Goal: Transaction & Acquisition: Purchase product/service

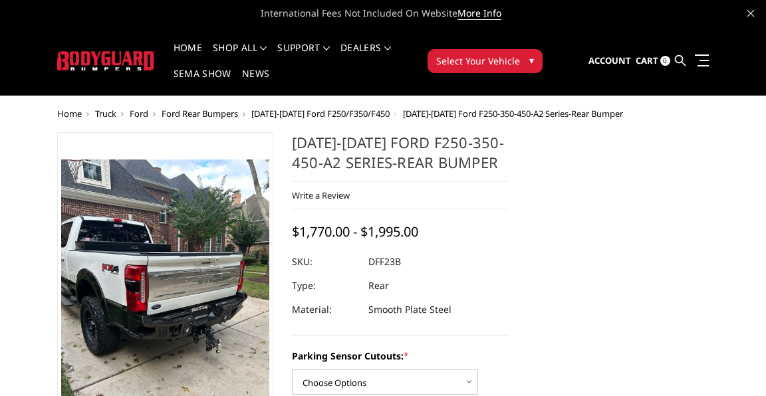
click at [354, 108] on span "[DATE]-[DATE] Ford F250/F350/F450" at bounding box center [320, 114] width 138 height 12
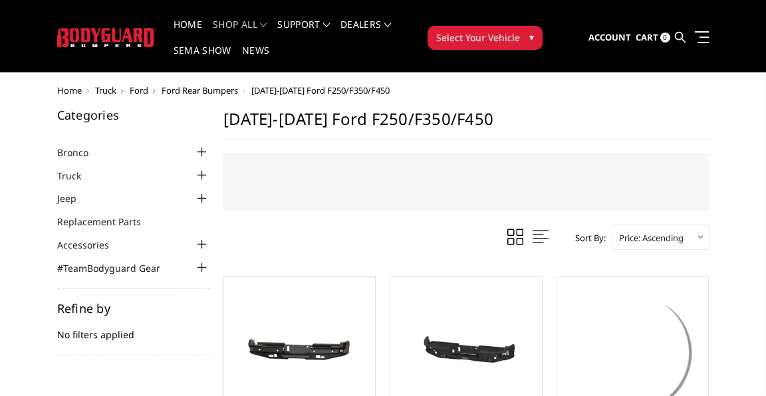
scroll to position [20, 0]
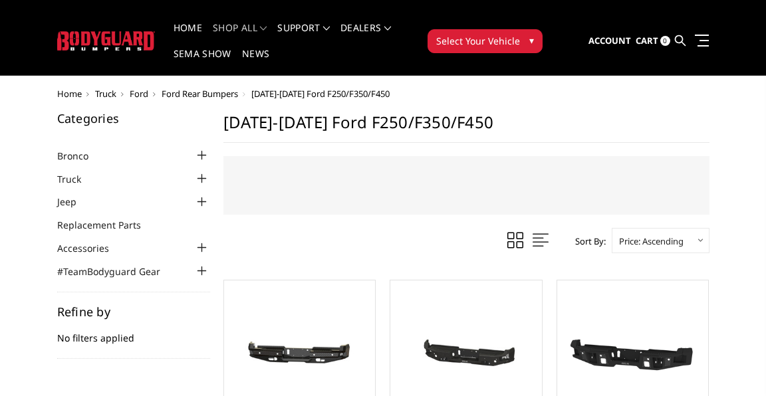
click at [148, 88] on span "Ford" at bounding box center [139, 94] width 19 height 12
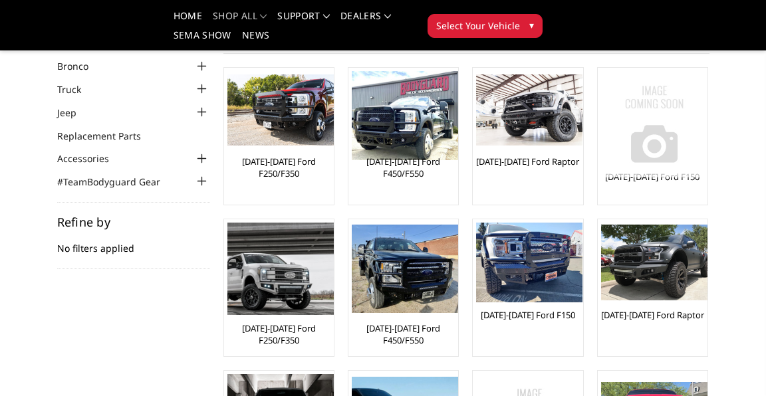
scroll to position [61, 0]
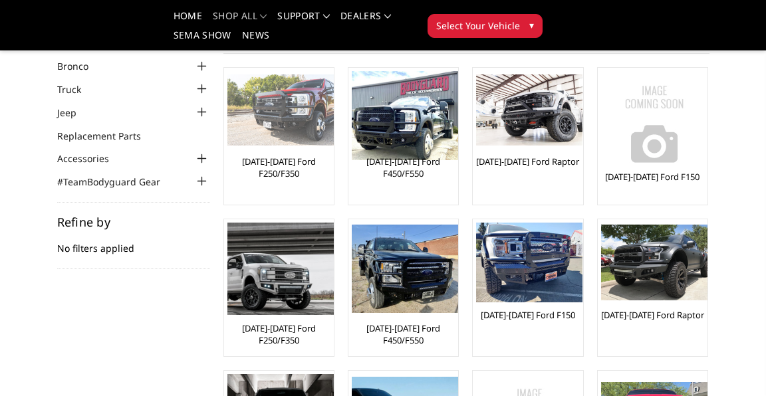
click at [331, 161] on link "[DATE]-[DATE] Ford F250/F350" at bounding box center [278, 168] width 103 height 24
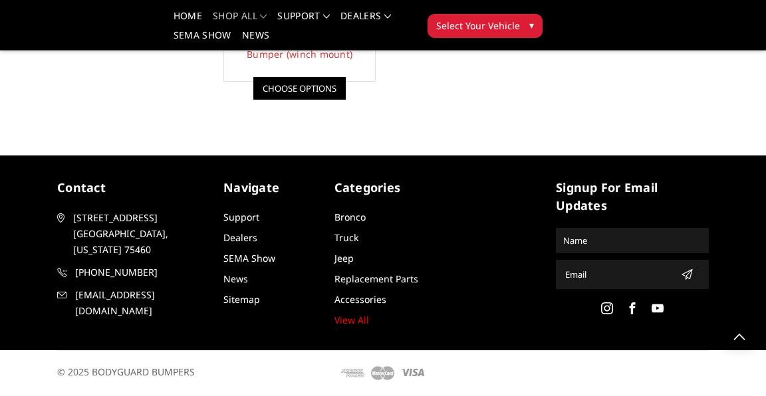
scroll to position [1276, 0]
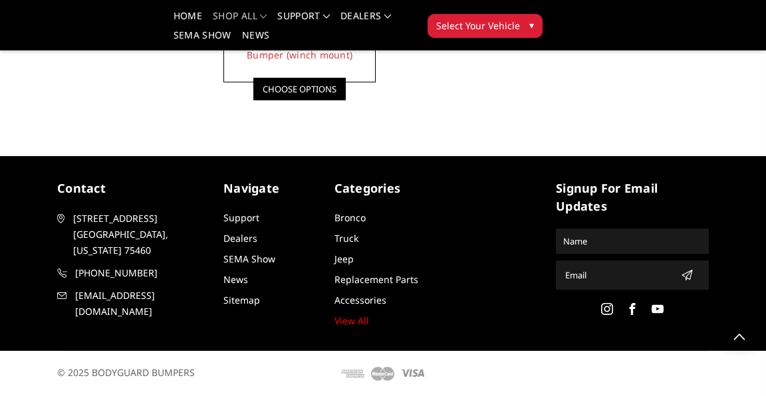
click at [346, 100] on link "Choose Options" at bounding box center [299, 89] width 92 height 23
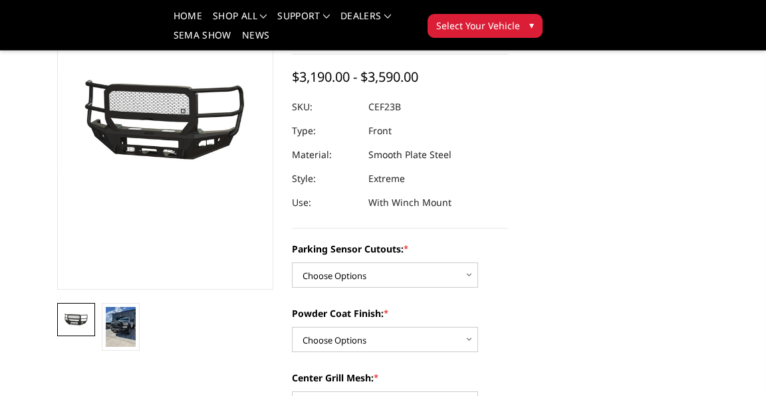
scroll to position [201, 0]
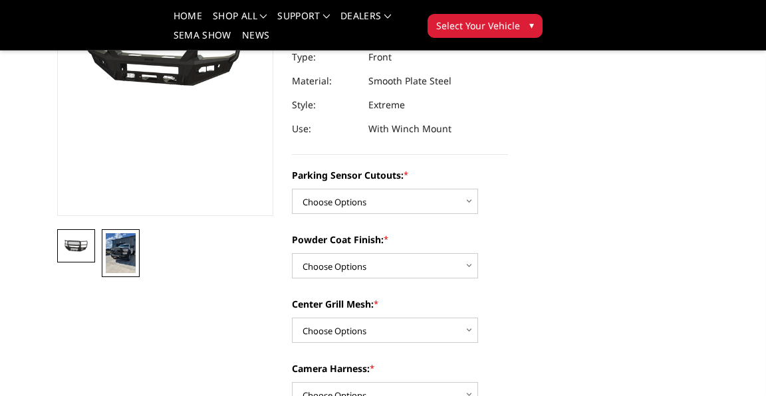
click at [140, 251] on link at bounding box center [121, 253] width 38 height 48
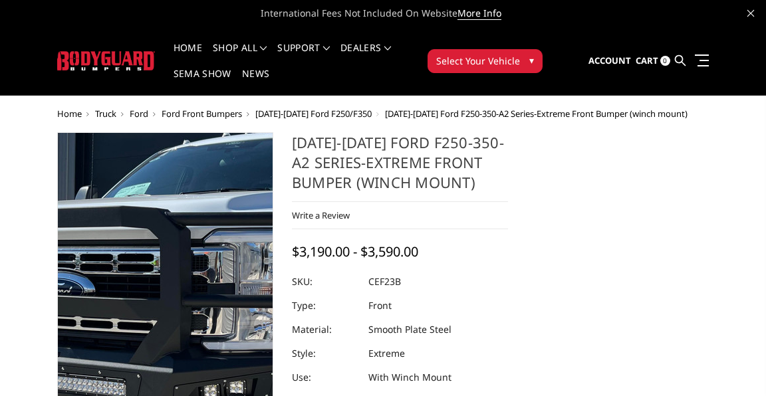
scroll to position [-1, 0]
click at [263, 257] on img at bounding box center [163, 327] width 638 height 851
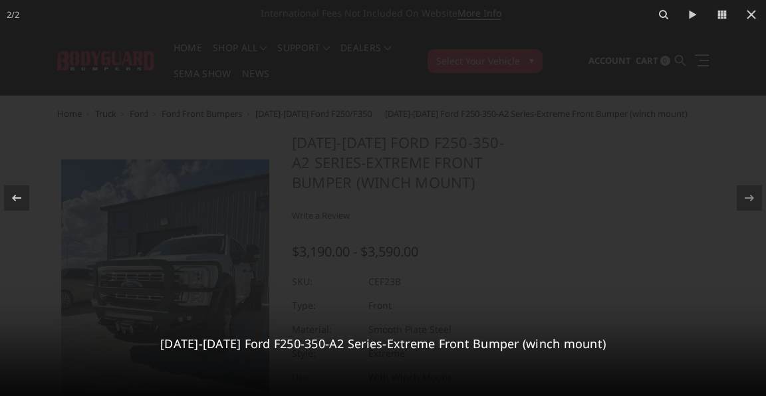
scroll to position [0, 0]
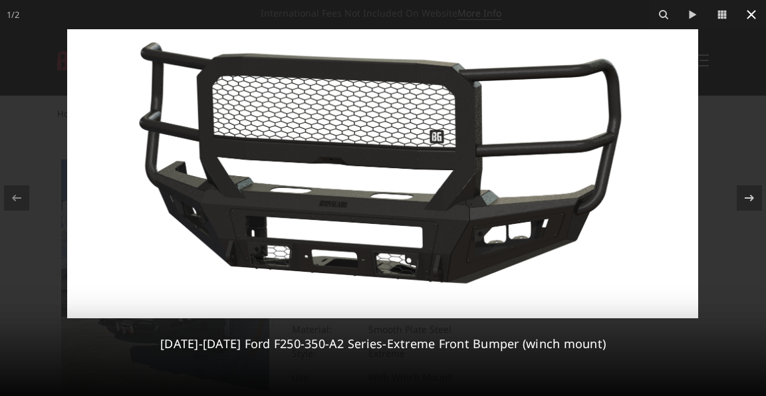
click at [751, 17] on icon at bounding box center [752, 15] width 16 height 16
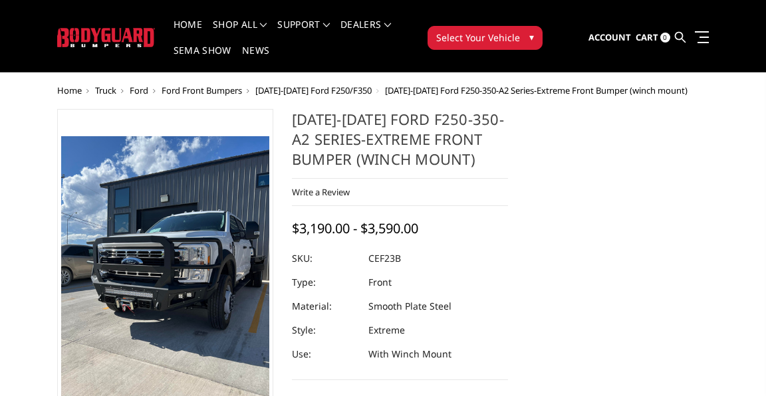
scroll to position [37, 0]
